Goal: Task Accomplishment & Management: Manage account settings

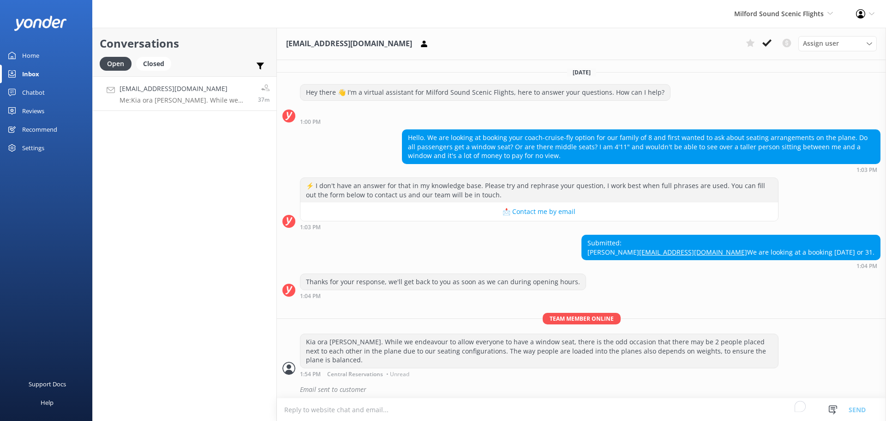
scroll to position [22, 0]
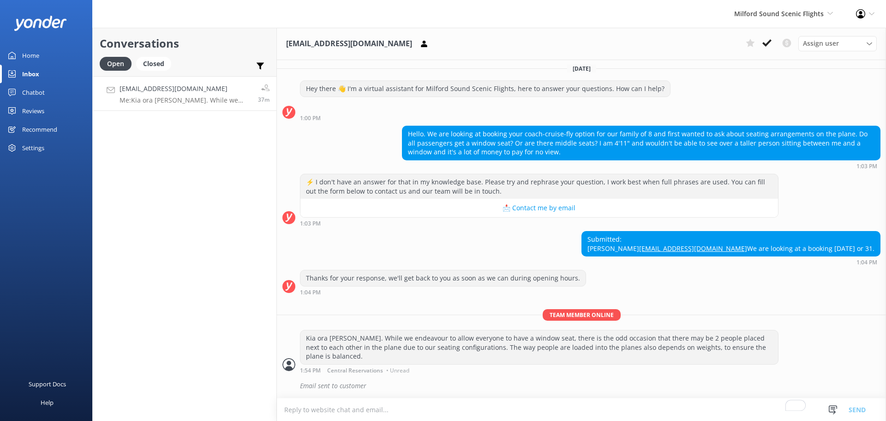
drag, startPoint x: 178, startPoint y: 215, endPoint x: 140, endPoint y: 214, distance: 37.9
click at [178, 215] on div "Conversations Open Closed Important Converted Assigned to me Unassigned [EMAIL_…" at bounding box center [184, 224] width 185 height 393
click at [765, 41] on icon at bounding box center [767, 42] width 9 height 9
click at [765, 29] on div "[EMAIL_ADDRESS][DOMAIN_NAME] Assign user [PERSON_NAME] [PERSON_NAME] [PERSON_NA…" at bounding box center [581, 44] width 609 height 32
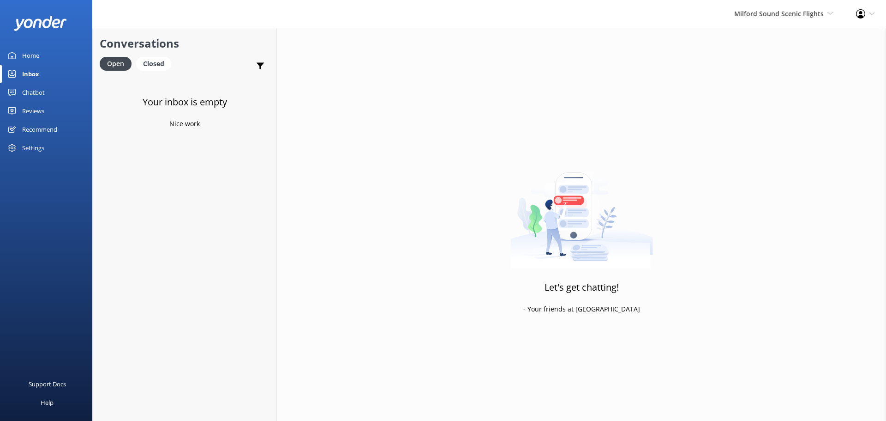
click at [26, 78] on div "Inbox" at bounding box center [30, 74] width 17 height 18
click at [803, 17] on span "Milford Sound Scenic Flights" at bounding box center [780, 13] width 90 height 9
click at [790, 42] on link "Milford Sound Scenic Flights" at bounding box center [799, 40] width 92 height 22
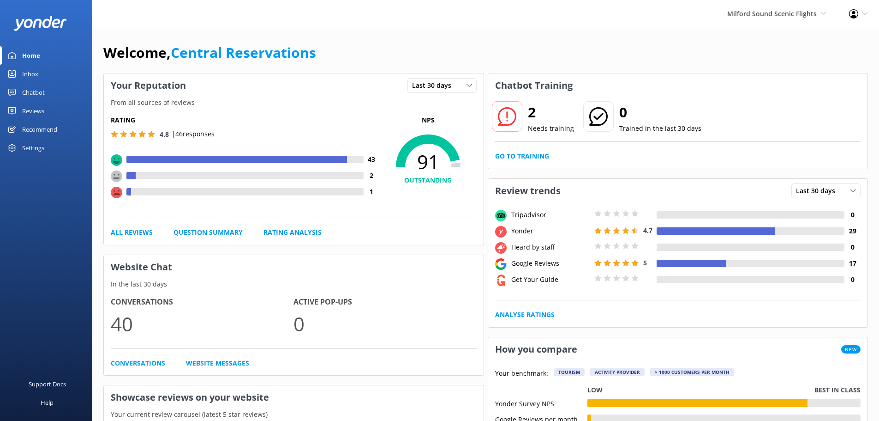
click at [47, 77] on link "Inbox" at bounding box center [46, 74] width 92 height 18
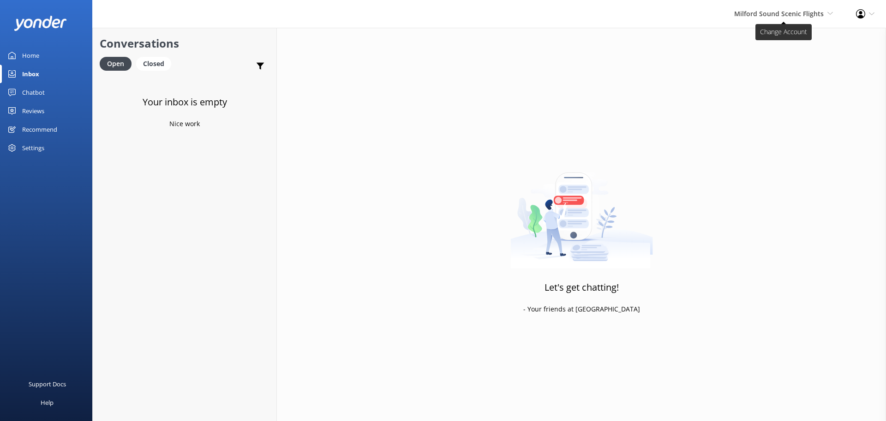
click at [796, 18] on span "Milford Sound Scenic Flights" at bounding box center [780, 13] width 90 height 9
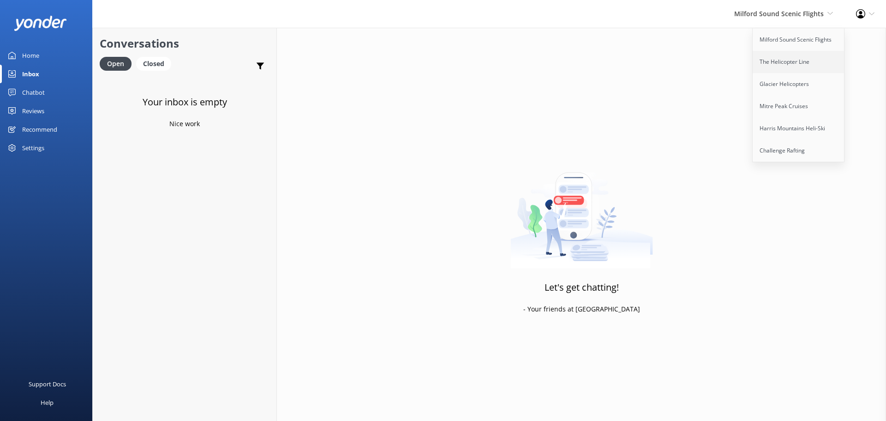
click at [791, 64] on link "The Helicopter Line" at bounding box center [799, 62] width 92 height 22
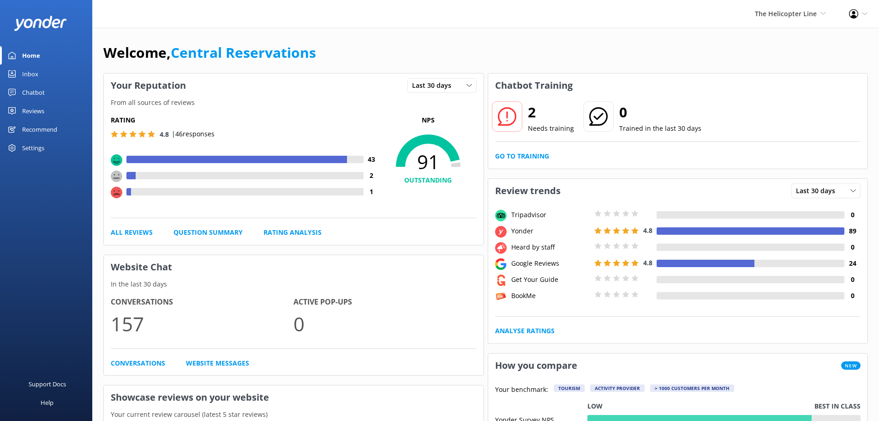
click at [26, 77] on div "Inbox" at bounding box center [30, 74] width 16 height 18
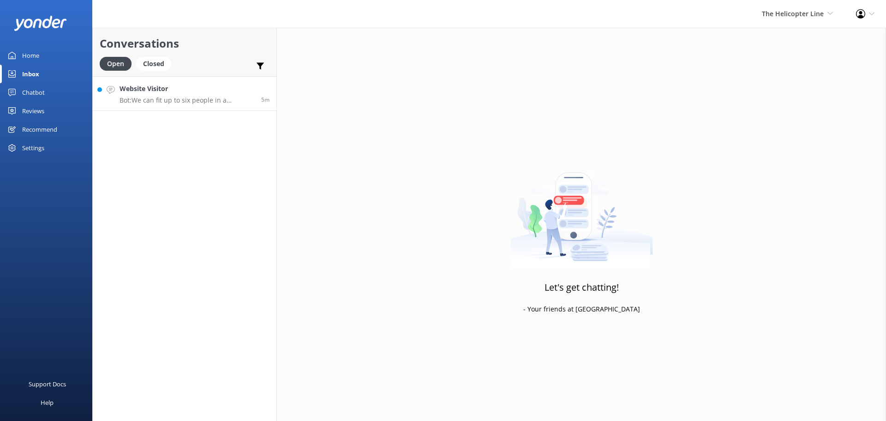
click at [216, 97] on p "Bot: We can fit up to six people in a helicopter, depending on weights. For a g…" at bounding box center [187, 100] width 135 height 8
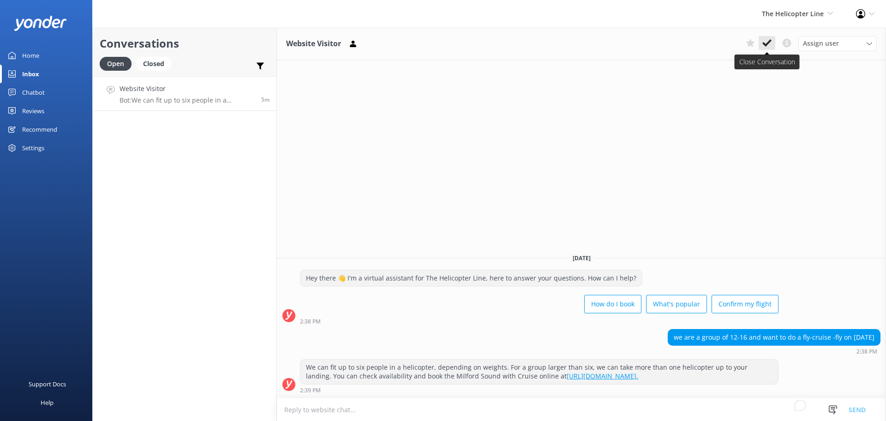
click at [764, 41] on icon at bounding box center [767, 42] width 9 height 9
click at [800, 6] on div "The Helicopter Line Milford Sound Scenic Flights The Helicopter Line Glacier He…" at bounding box center [798, 14] width 94 height 28
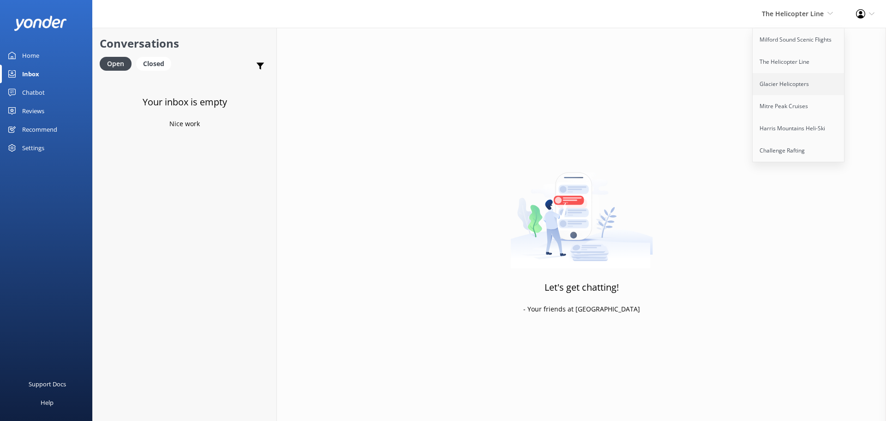
click at [788, 88] on link "Glacier Helicopters" at bounding box center [799, 84] width 92 height 22
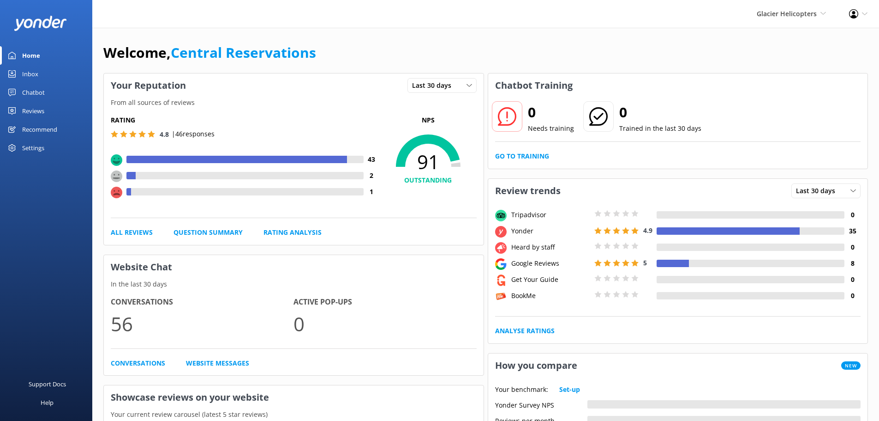
click at [42, 72] on link "Inbox" at bounding box center [46, 74] width 92 height 18
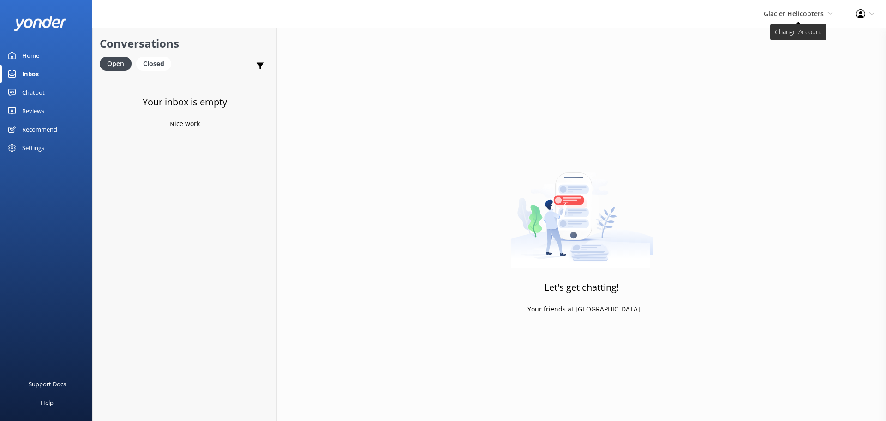
click at [777, 11] on span "Glacier Helicopters" at bounding box center [794, 13] width 60 height 9
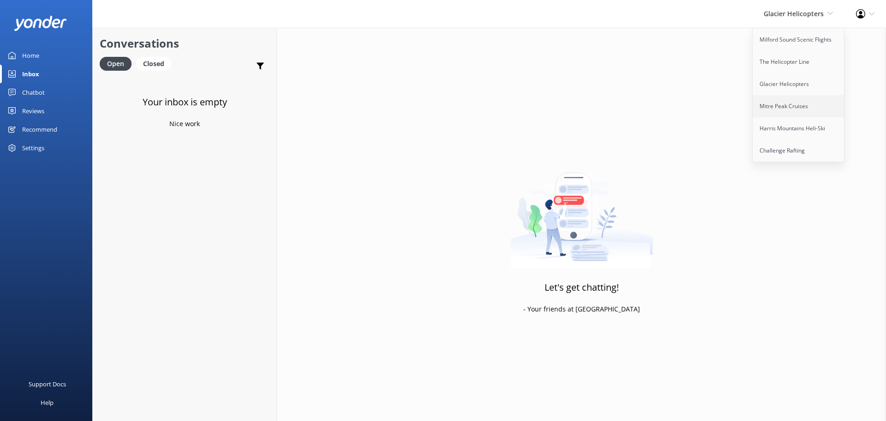
click at [795, 109] on link "Mitre Peak Cruises" at bounding box center [799, 106] width 92 height 22
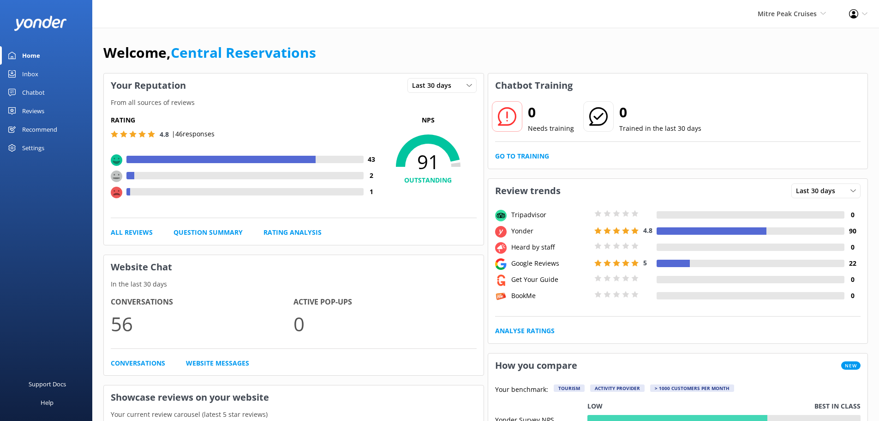
click at [43, 72] on link "Inbox" at bounding box center [46, 74] width 92 height 18
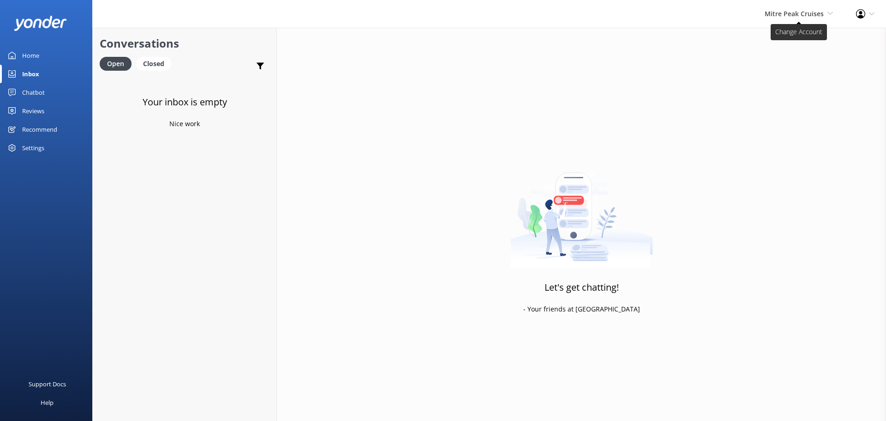
click at [831, 10] on span "Mitre Peak Cruises Milford Sound Scenic Flights The Helicopter Line Glacier Hel…" at bounding box center [799, 14] width 68 height 10
click at [802, 128] on link "Harris Mountains Heli-Ski" at bounding box center [799, 128] width 92 height 22
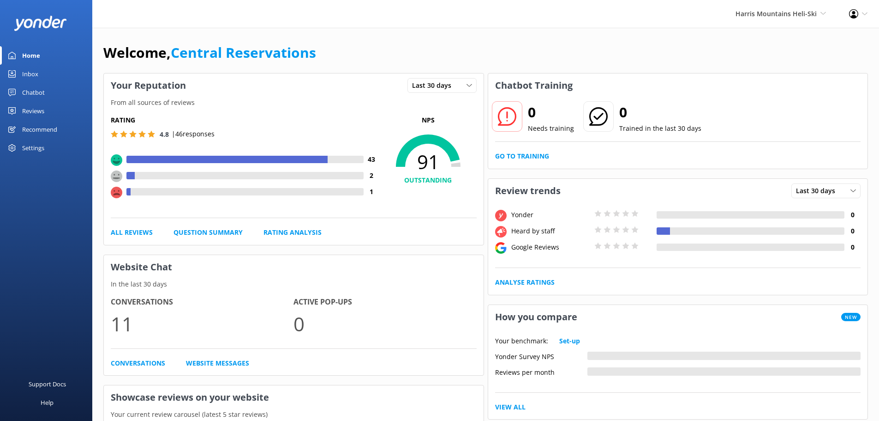
click at [37, 72] on div "Inbox" at bounding box center [30, 74] width 16 height 18
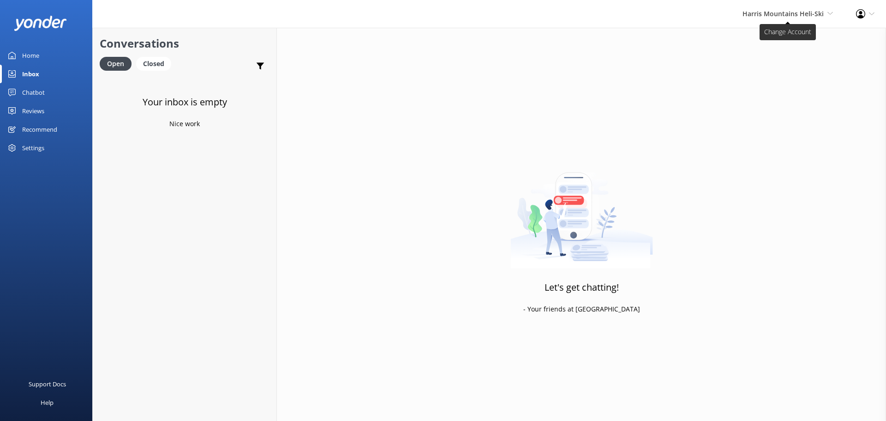
click at [777, 17] on span "Harris Mountains Heli-Ski" at bounding box center [783, 13] width 81 height 9
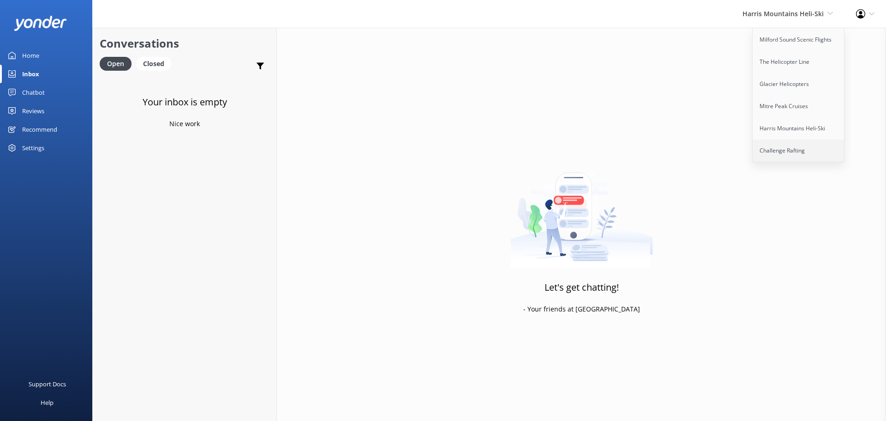
click at [784, 145] on link "Challenge Rafting" at bounding box center [799, 150] width 92 height 22
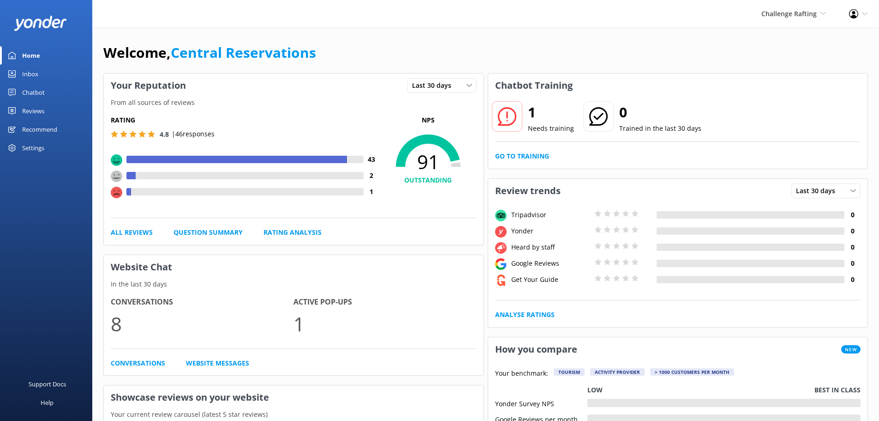
click at [52, 75] on link "Inbox" at bounding box center [46, 74] width 92 height 18
